Goal: Information Seeking & Learning: Learn about a topic

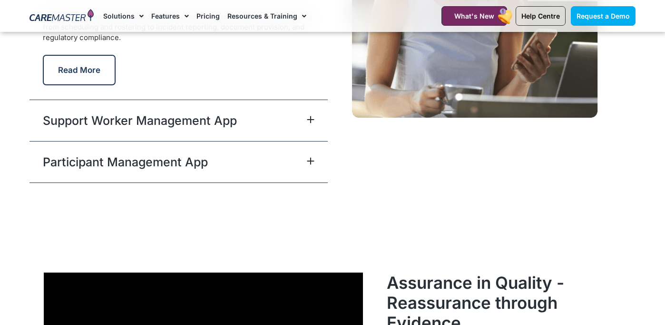
scroll to position [2837, 0]
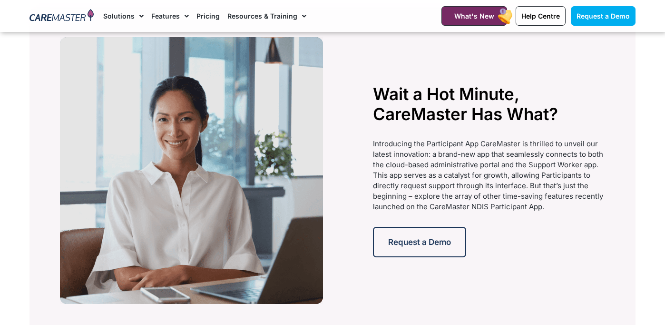
scroll to position [2125, 0]
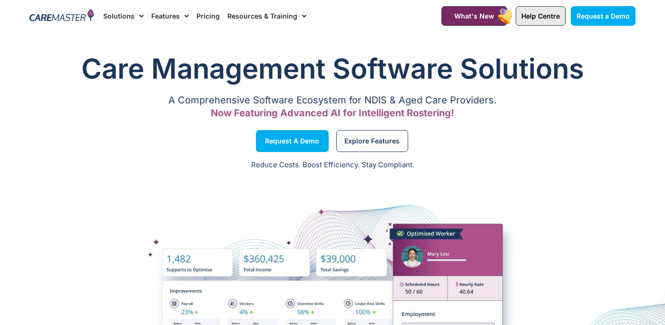
click at [551, 18] on span "Help Centre" at bounding box center [541, 16] width 39 height 8
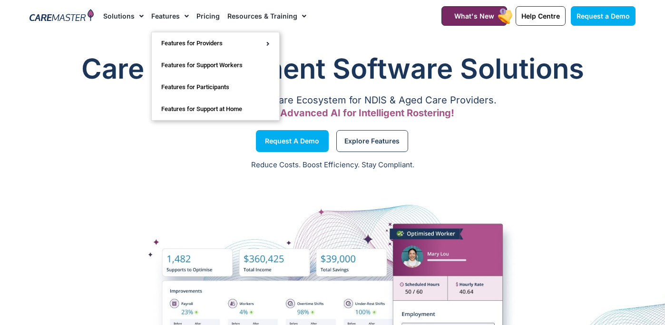
click at [180, 16] on span "Menu" at bounding box center [184, 16] width 9 height 16
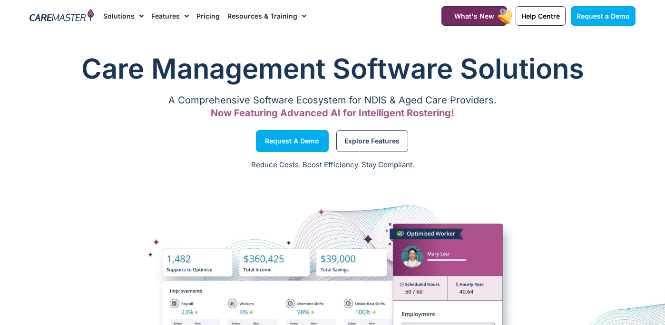
click at [183, 14] on span "Menu" at bounding box center [184, 16] width 9 height 16
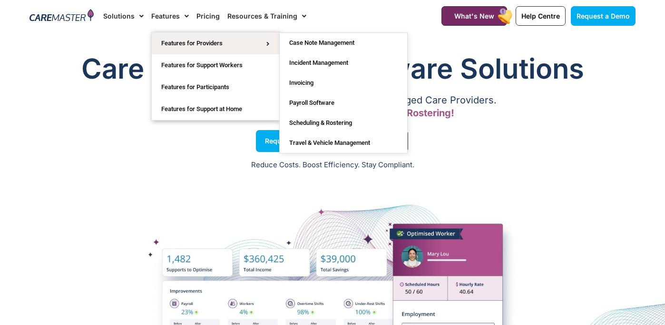
click at [140, 13] on span "Menu" at bounding box center [139, 16] width 9 height 16
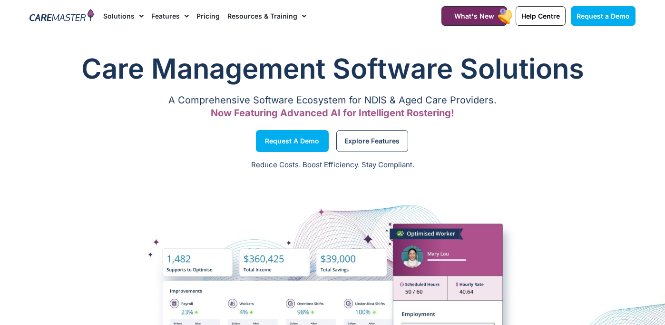
click at [140, 13] on span "Menu" at bounding box center [139, 16] width 9 height 16
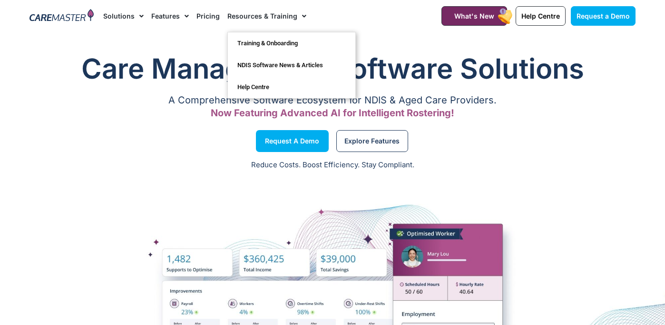
click at [273, 15] on link "Resources & Training" at bounding box center [266, 16] width 79 height 32
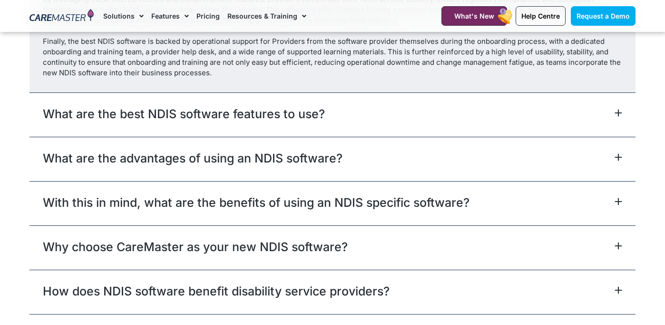
scroll to position [5974, 0]
